Goal: Task Accomplishment & Management: Use online tool/utility

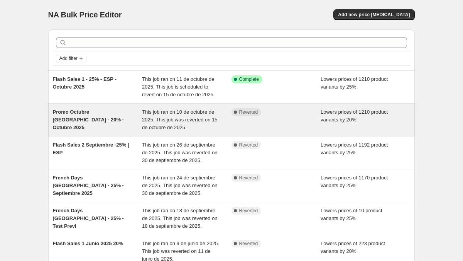
click at [70, 113] on span "Promo Octubre Francia - 20% - Octubre 2025" at bounding box center [88, 119] width 71 height 21
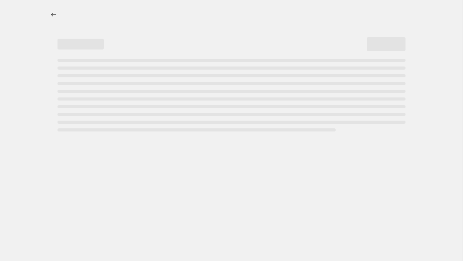
select select "percentage"
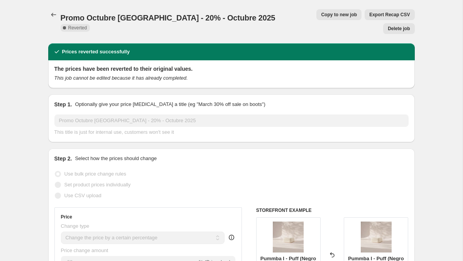
click at [321, 15] on span "Copy to new job" at bounding box center [339, 15] width 36 height 6
select select "percentage"
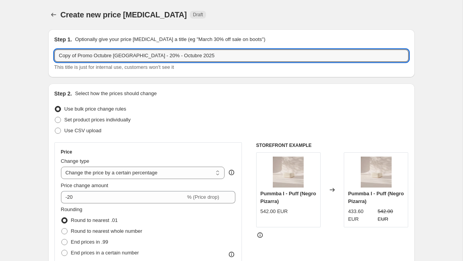
drag, startPoint x: 79, startPoint y: 56, endPoint x: 43, endPoint y: 56, distance: 35.9
click at [182, 61] on input "Promo Octubre Francia - 20% - Octubre 2025" at bounding box center [231, 55] width 354 height 12
type input "Promo Octubre Francia - 20% - Octubre 2025 2"
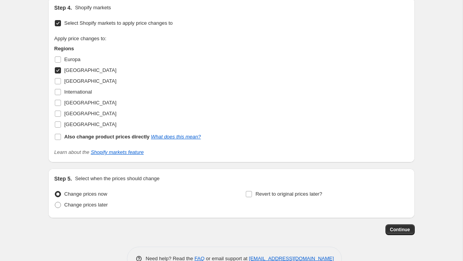
scroll to position [687, 0]
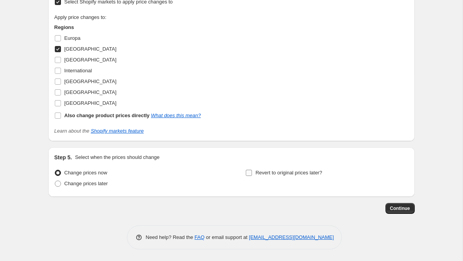
click at [250, 174] on input "Revert to original prices later?" at bounding box center [249, 172] width 6 height 6
checkbox input "true"
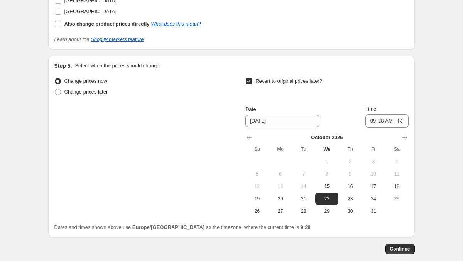
scroll to position [784, 0]
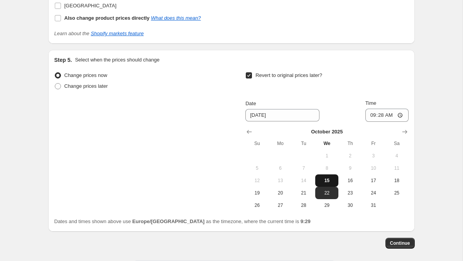
click at [332, 180] on span "15" at bounding box center [326, 180] width 17 height 6
type input "10/15/2025"
click at [382, 115] on input "09:28" at bounding box center [387, 114] width 43 height 13
type input "23:59"
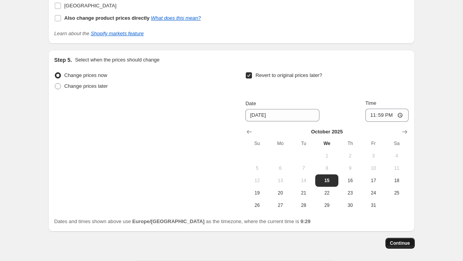
click at [393, 241] on span "Continue" at bounding box center [400, 243] width 20 height 6
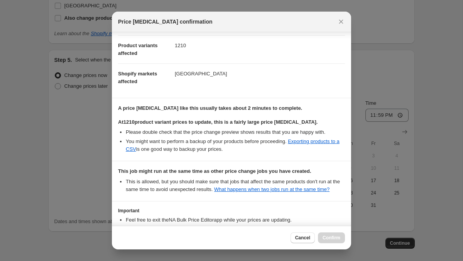
scroll to position [151, 0]
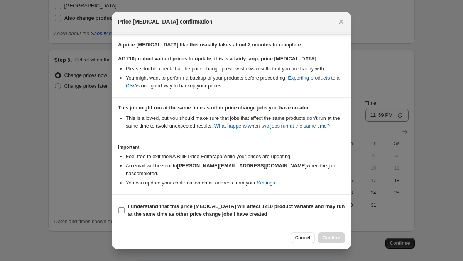
click at [121, 209] on input "I understand that this price change job will affect 1210 product variants and m…" at bounding box center [122, 210] width 6 height 6
checkbox input "true"
click at [329, 238] on span "Confirm" at bounding box center [332, 237] width 18 height 6
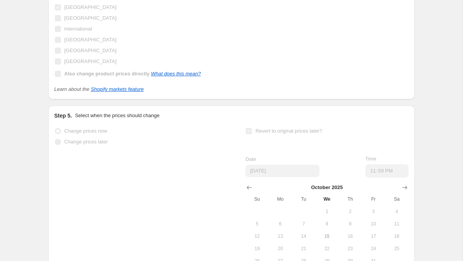
scroll to position [804, 0]
